Goal: Information Seeking & Learning: Learn about a topic

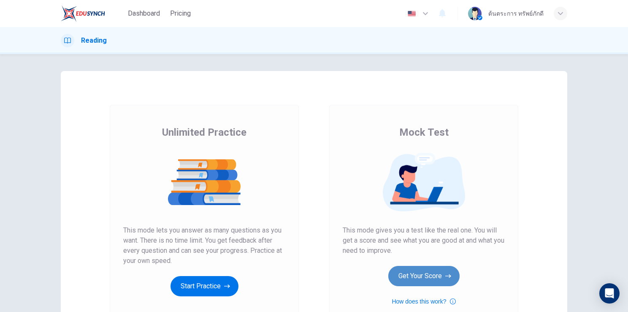
click at [422, 277] on button "Get Your Score" at bounding box center [424, 276] width 71 height 20
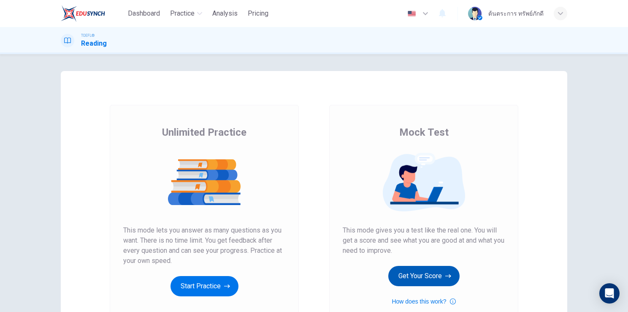
click at [426, 276] on button "Get Your Score" at bounding box center [424, 276] width 71 height 20
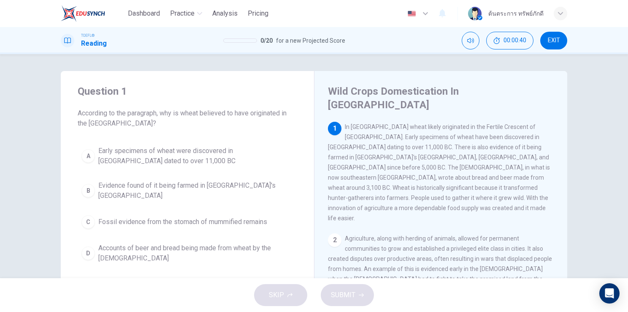
click at [248, 194] on button "B Evidence found of it being farmed in [GEOGRAPHIC_DATA]'s [GEOGRAPHIC_DATA]" at bounding box center [188, 191] width 220 height 28
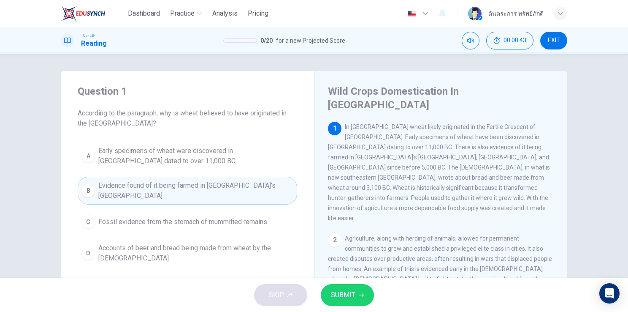
click at [341, 300] on span "SUBMIT" at bounding box center [343, 295] width 24 height 12
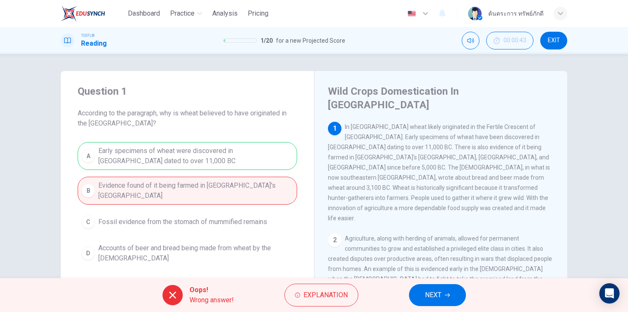
click at [426, 296] on span "NEXT" at bounding box center [433, 295] width 16 height 12
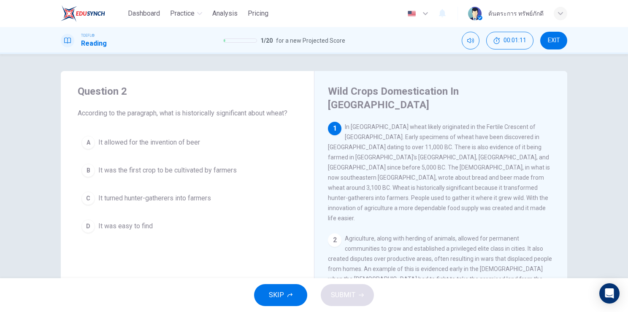
click at [197, 172] on span "It was the first crop to be cultivated by farmers" at bounding box center [167, 170] width 139 height 10
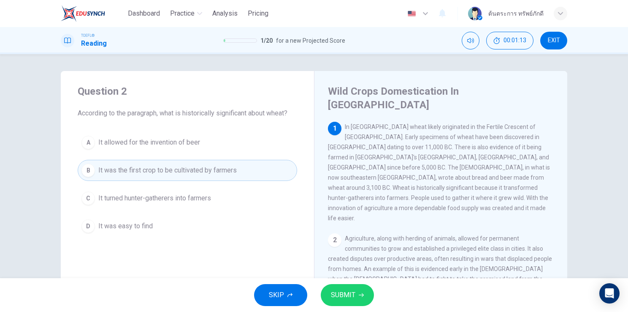
click at [356, 296] on button "SUBMIT" at bounding box center [347, 295] width 53 height 22
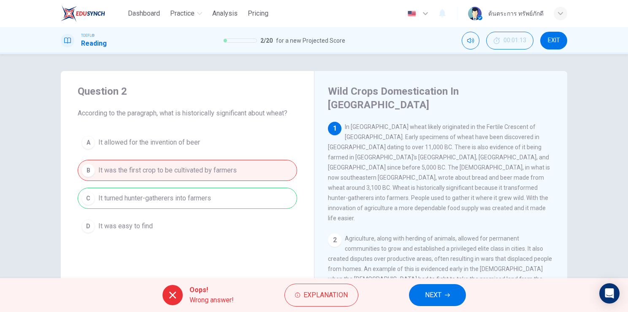
click at [427, 293] on span "NEXT" at bounding box center [433, 295] width 16 height 12
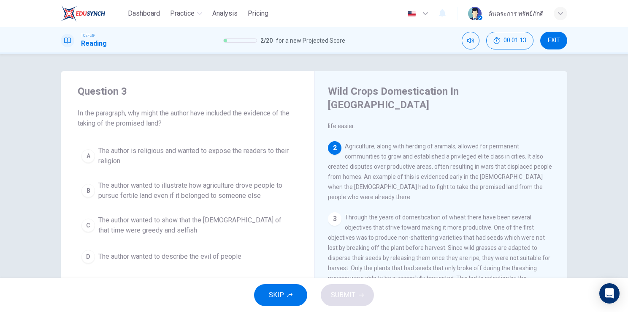
scroll to position [94, 0]
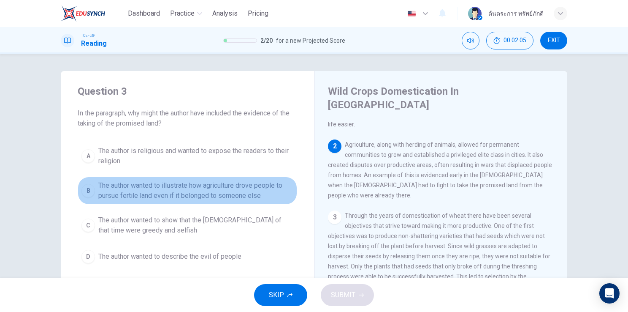
click at [215, 201] on button "B The author wanted to illustrate how agriculture drove people to pursue fertil…" at bounding box center [188, 191] width 220 height 28
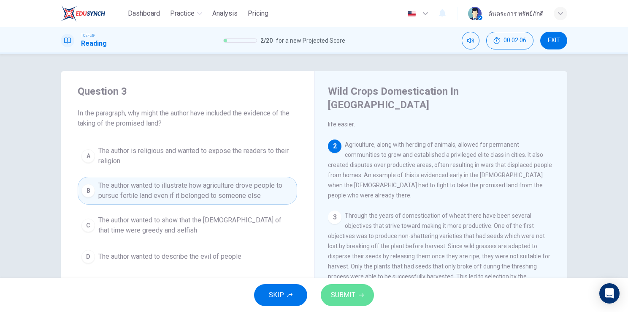
click at [336, 284] on button "SUBMIT" at bounding box center [347, 295] width 53 height 22
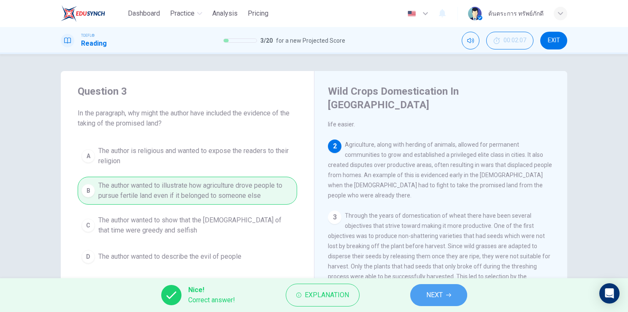
click at [431, 295] on span "NEXT" at bounding box center [435, 295] width 16 height 12
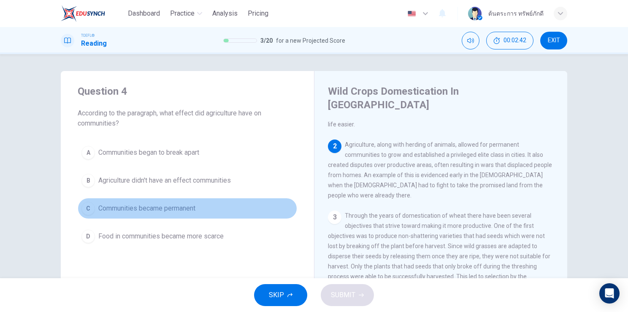
click at [192, 207] on span "Communities became permanent" at bounding box center [146, 208] width 97 height 10
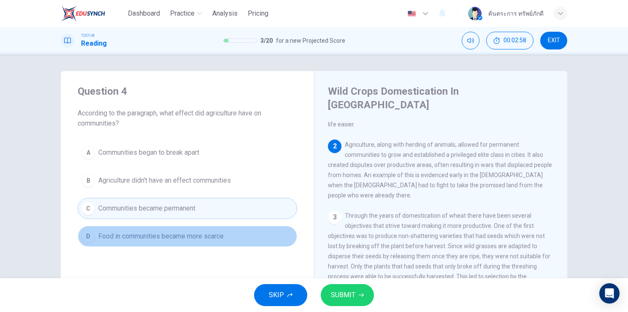
click at [199, 235] on span "Food in communities became more scarce" at bounding box center [160, 236] width 125 height 10
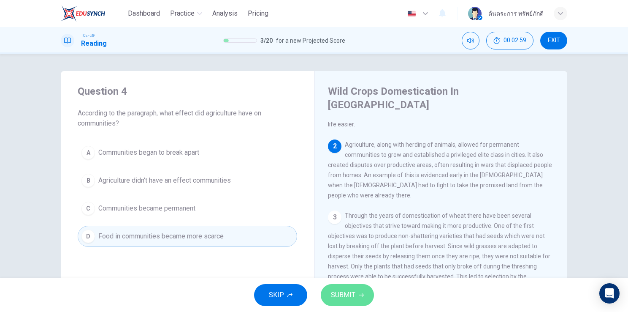
click at [364, 302] on button "SUBMIT" at bounding box center [347, 295] width 53 height 22
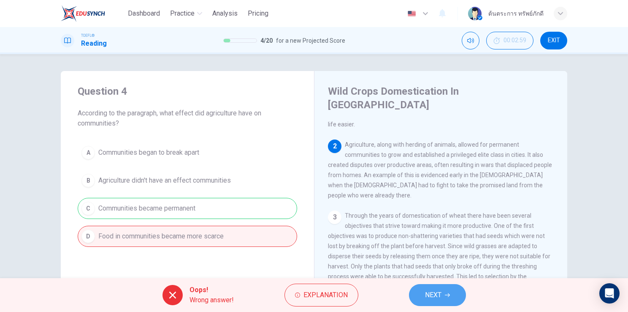
click at [430, 292] on span "NEXT" at bounding box center [433, 295] width 16 height 12
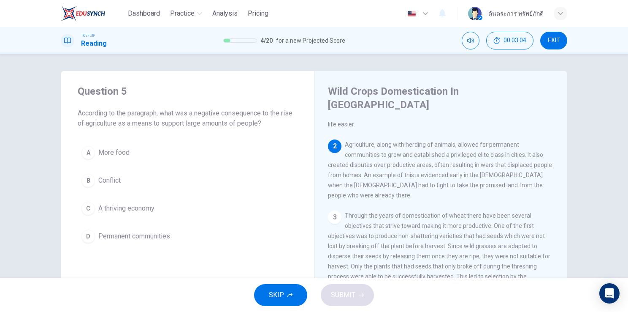
click at [133, 166] on div "A More food B Conflict C A thriving economy D Permanent communities" at bounding box center [188, 194] width 220 height 105
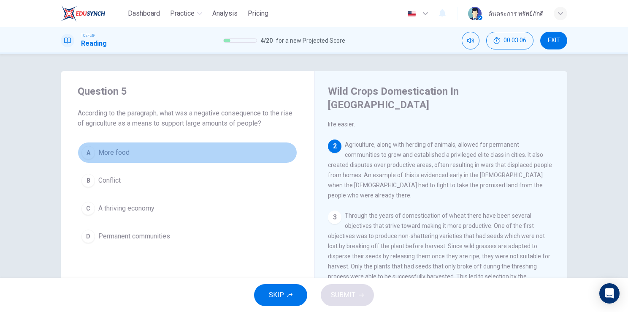
click at [120, 155] on span "More food" at bounding box center [113, 152] width 31 height 10
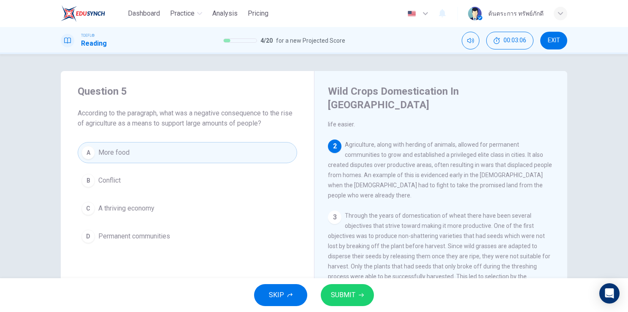
click at [345, 293] on span "SUBMIT" at bounding box center [343, 295] width 24 height 12
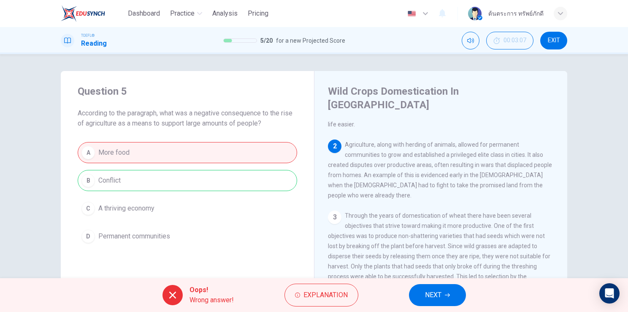
click at [430, 302] on button "NEXT" at bounding box center [437, 295] width 57 height 22
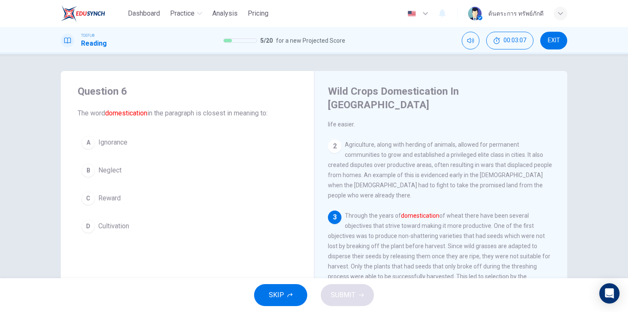
scroll to position [156, 0]
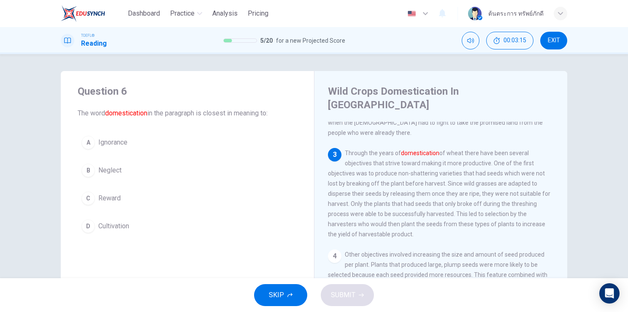
click at [123, 154] on div "A Ignorance B Neglect C Reward D Cultivation" at bounding box center [188, 184] width 220 height 105
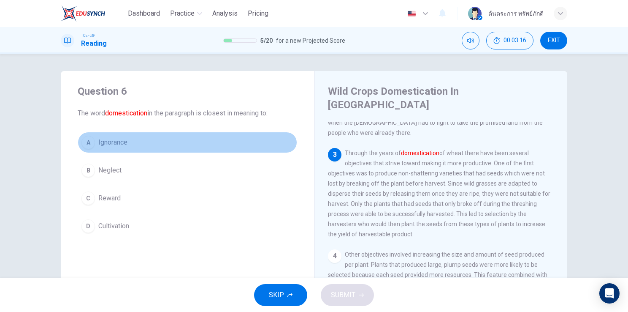
click at [119, 151] on button "A Ignorance" at bounding box center [188, 142] width 220 height 21
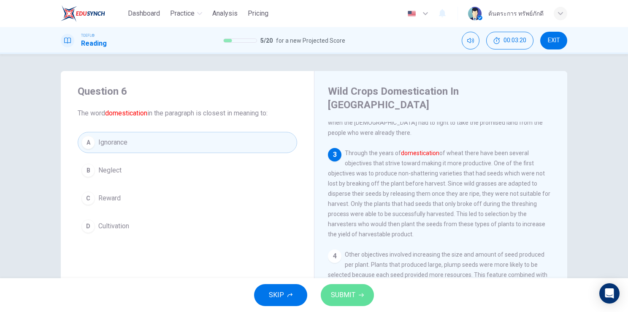
click at [356, 298] on button "SUBMIT" at bounding box center [347, 295] width 53 height 22
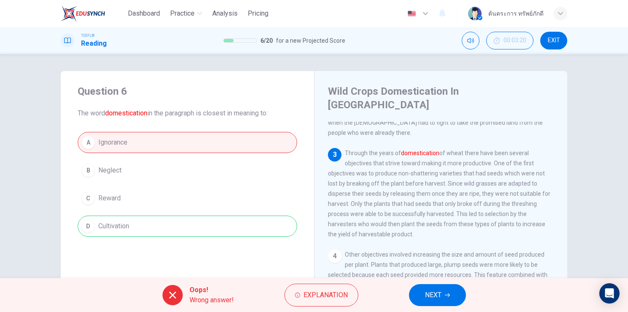
click at [431, 295] on span "NEXT" at bounding box center [433, 295] width 16 height 12
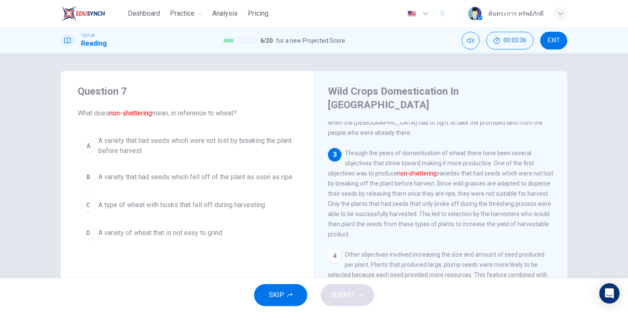
click at [240, 145] on span "A variety that had seeds which were not lost by breaking the plant before harve…" at bounding box center [195, 146] width 195 height 20
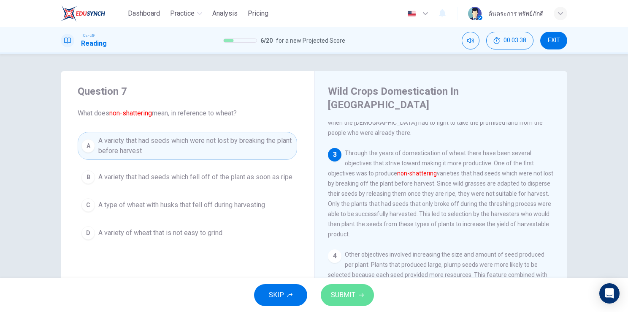
click at [347, 299] on span "SUBMIT" at bounding box center [343, 295] width 24 height 12
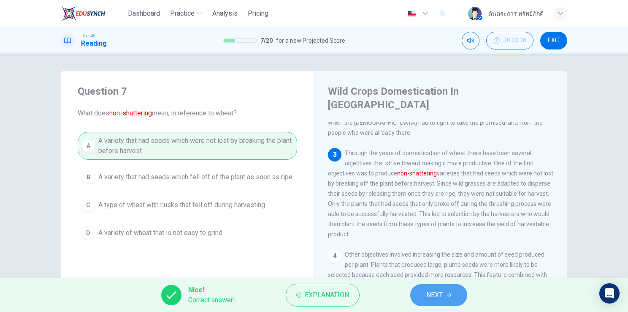
click at [454, 294] on button "NEXT" at bounding box center [439, 295] width 57 height 22
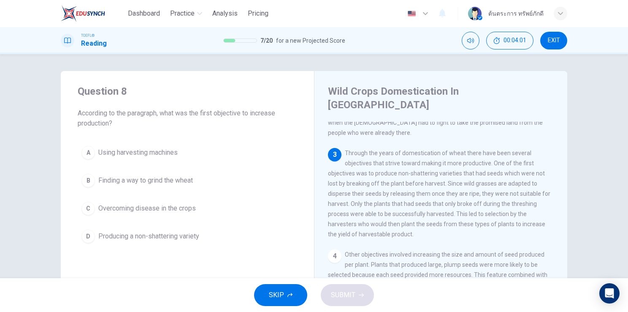
click at [198, 230] on button "D Producing a non-shattering variety" at bounding box center [188, 236] width 220 height 21
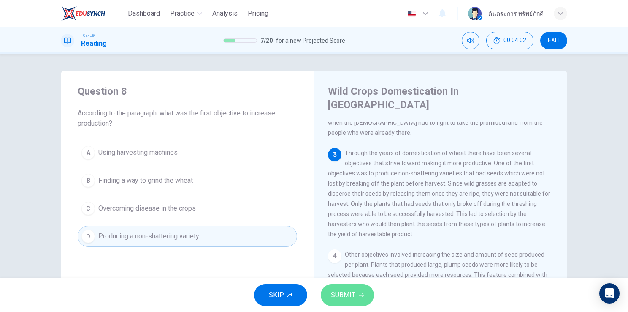
click at [351, 296] on span "SUBMIT" at bounding box center [343, 295] width 24 height 12
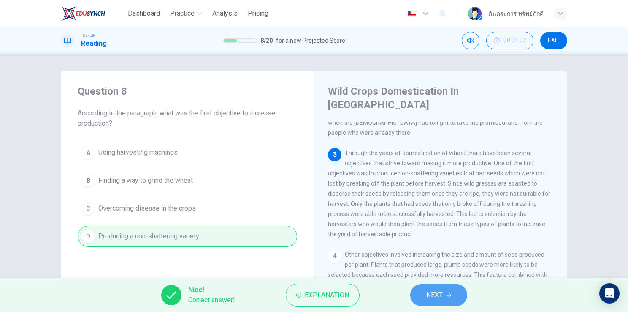
click at [423, 294] on button "NEXT" at bounding box center [439, 295] width 57 height 22
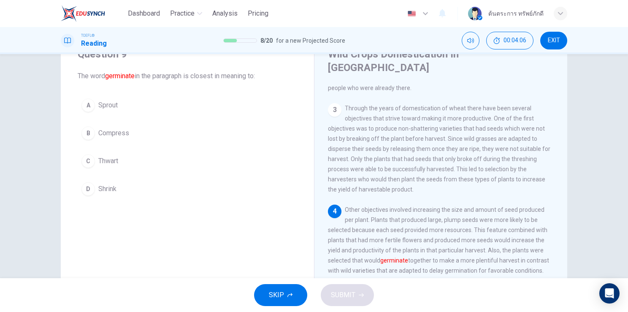
scroll to position [40, 0]
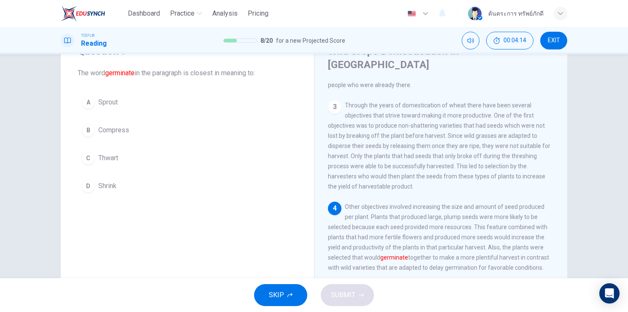
click at [132, 133] on button "B Compress" at bounding box center [188, 130] width 220 height 21
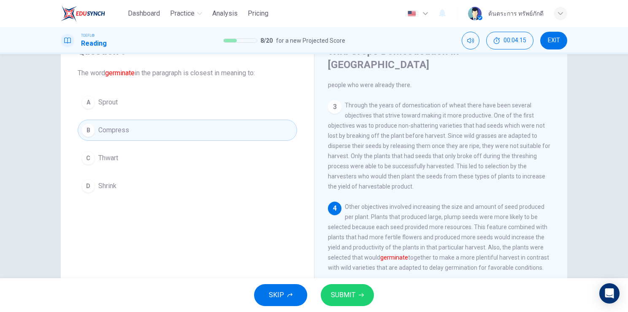
click at [348, 294] on span "SUBMIT" at bounding box center [343, 295] width 24 height 12
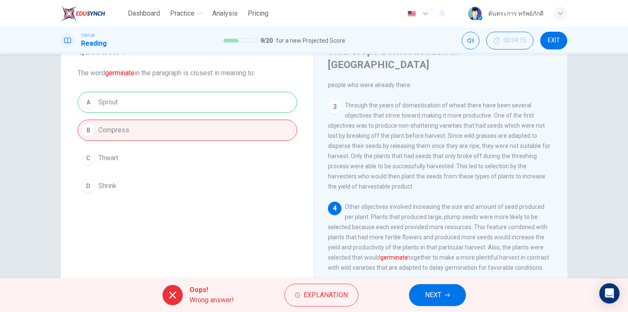
click at [443, 296] on button "NEXT" at bounding box center [437, 295] width 57 height 22
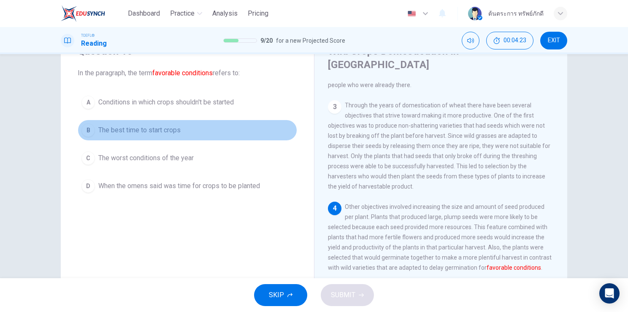
click at [171, 133] on span "The best time to start crops" at bounding box center [139, 130] width 82 height 10
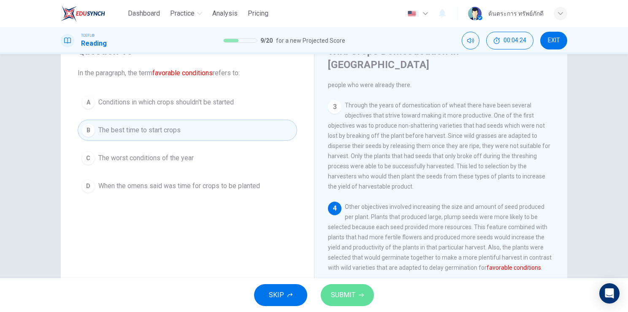
click at [353, 296] on span "SUBMIT" at bounding box center [343, 295] width 24 height 12
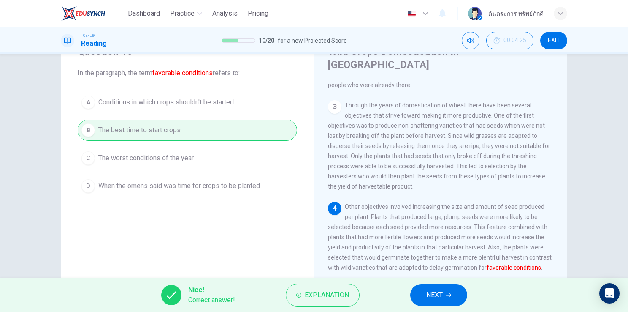
click at [435, 296] on span "NEXT" at bounding box center [435, 295] width 16 height 12
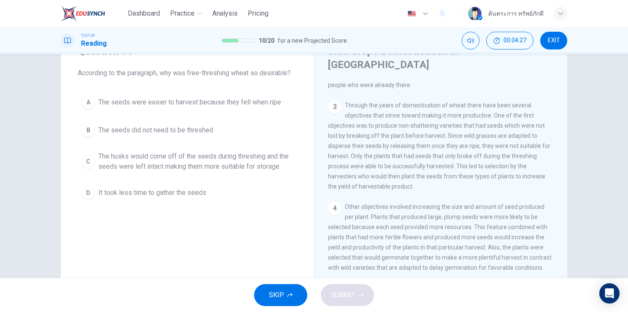
scroll to position [103, 0]
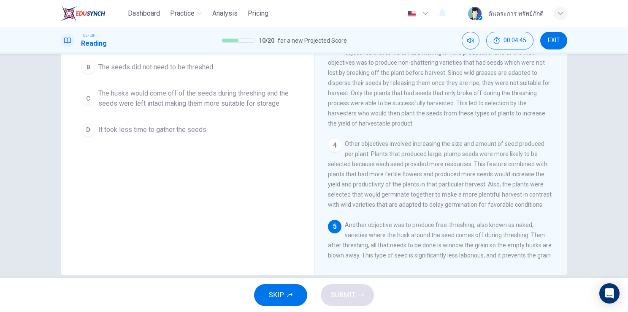
click at [268, 166] on div "Question 11 According to the paragraph, why was free-threshing wheat so desirab…" at bounding box center [187, 121] width 253 height 307
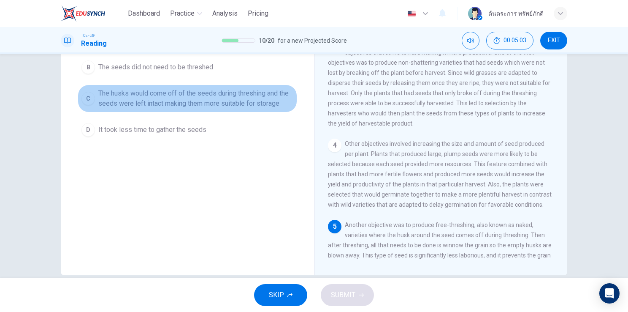
click at [182, 105] on span "The husks would come off of the seeds during threshing and the seeds were left …" at bounding box center [195, 98] width 195 height 20
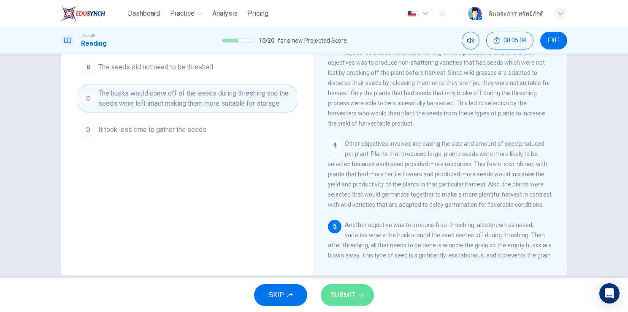
click at [359, 300] on button "SUBMIT" at bounding box center [347, 295] width 53 height 22
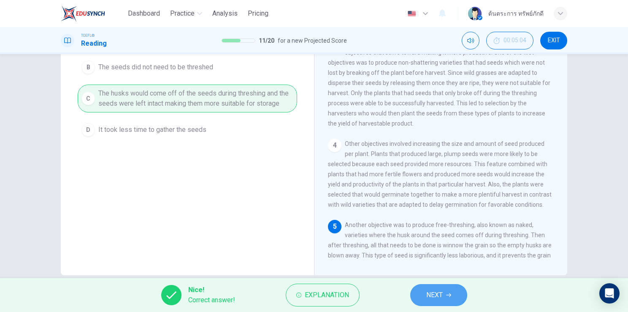
click at [439, 299] on span "NEXT" at bounding box center [435, 295] width 16 height 12
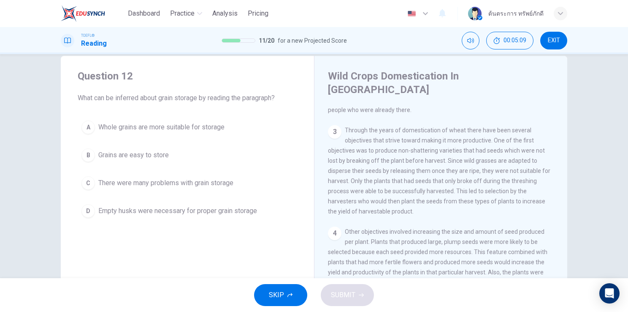
scroll to position [0, 0]
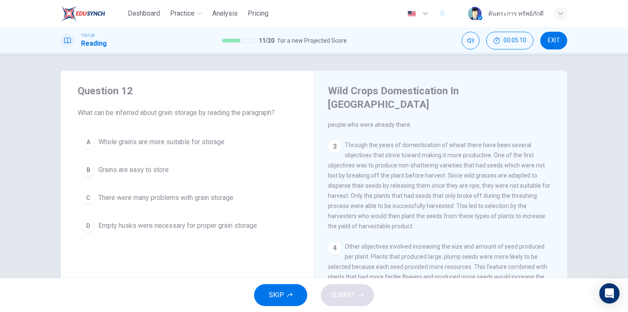
click at [223, 217] on button "D Empty husks were necessary for proper grain storage" at bounding box center [188, 225] width 220 height 21
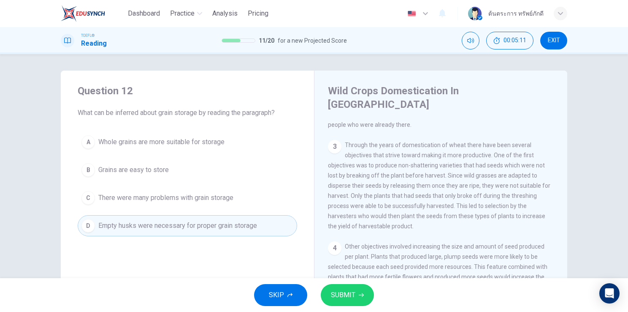
click at [362, 286] on button "SUBMIT" at bounding box center [347, 295] width 53 height 22
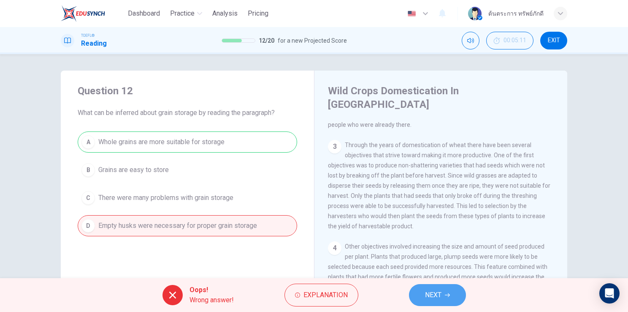
click at [451, 292] on button "NEXT" at bounding box center [437, 295] width 57 height 22
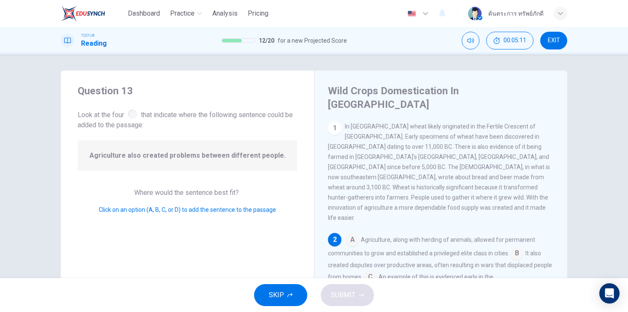
scroll to position [10, 0]
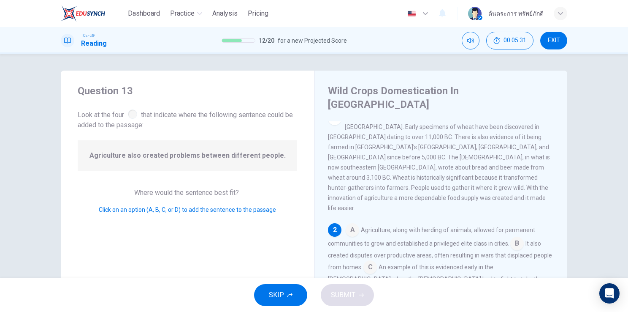
click at [520, 237] on input at bounding box center [518, 244] width 14 height 14
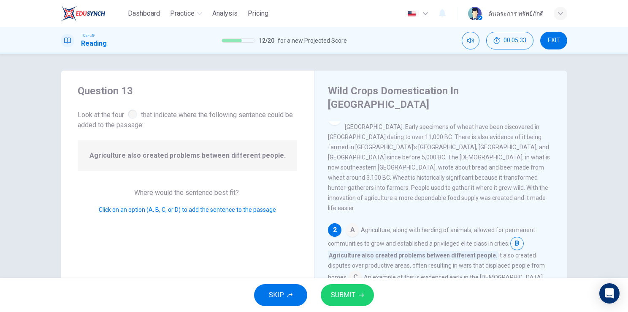
click at [341, 297] on span "SUBMIT" at bounding box center [343, 295] width 24 height 12
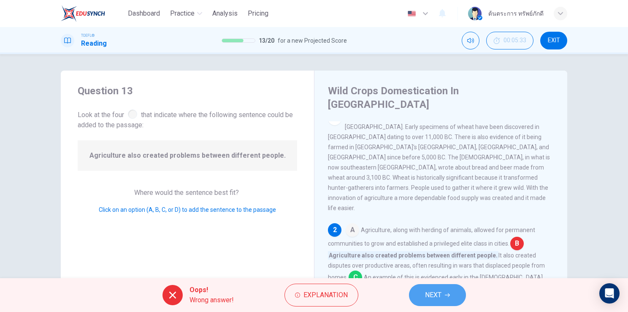
click at [441, 295] on span "NEXT" at bounding box center [433, 295] width 16 height 12
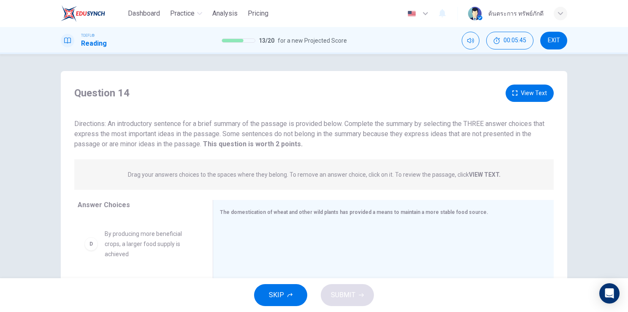
scroll to position [103, 0]
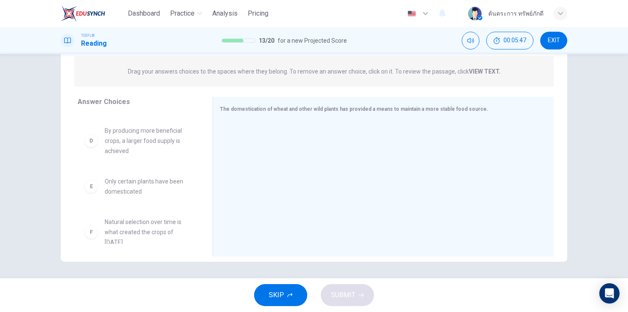
click at [286, 299] on button "SKIP" at bounding box center [280, 295] width 53 height 22
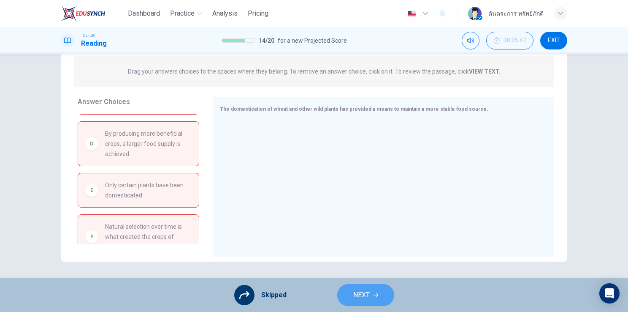
click at [372, 300] on button "NEXT" at bounding box center [365, 295] width 57 height 22
